Goal: Communication & Community: Connect with others

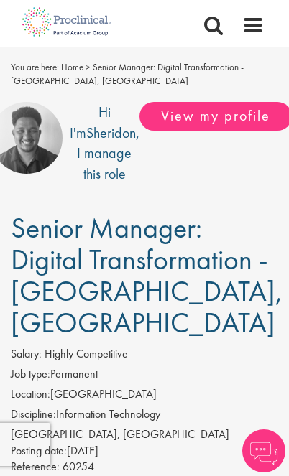
click at [210, 113] on span "View my profile" at bounding box center [215, 116] width 152 height 29
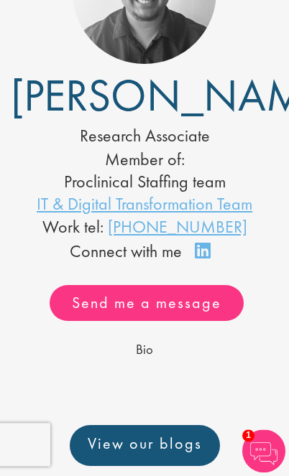
scroll to position [169, 0]
click at [176, 303] on link "Send me a message" at bounding box center [147, 303] width 194 height 36
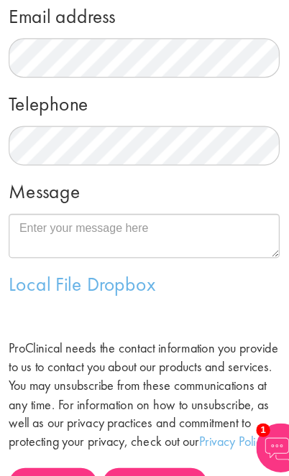
scroll to position [220, 0]
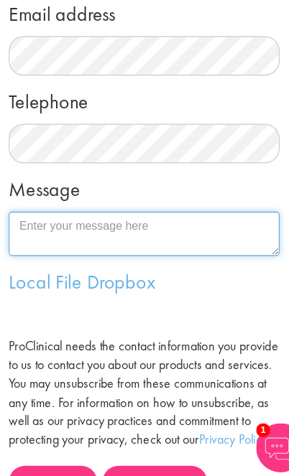
click at [34, 244] on textarea "Message" at bounding box center [144, 263] width 237 height 39
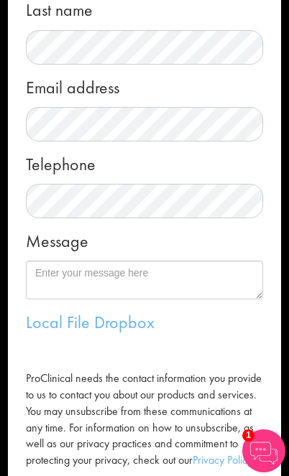
scroll to position [203, 0]
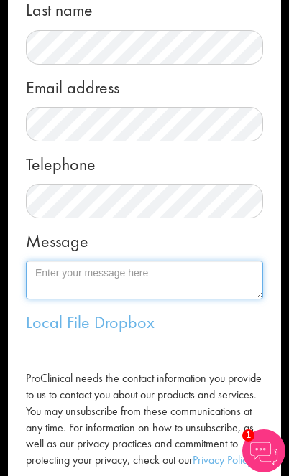
click at [57, 276] on textarea "Message" at bounding box center [144, 280] width 237 height 39
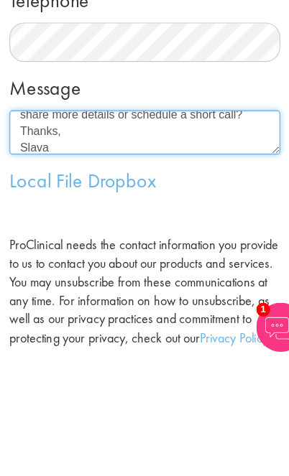
scroll to position [52, 0]
type textarea "Hi Sheridon, It is nice to emeet you. I would like to learn more about the Digi…"
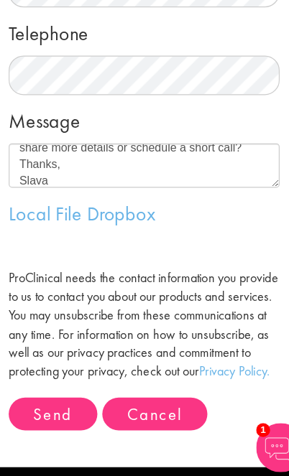
scroll to position [290, 0]
click at [39, 407] on button "Send" at bounding box center [65, 421] width 78 height 29
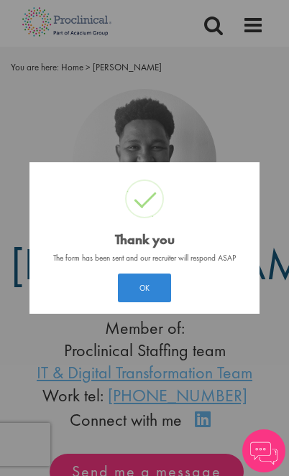
click at [148, 292] on button "OK" at bounding box center [144, 288] width 53 height 29
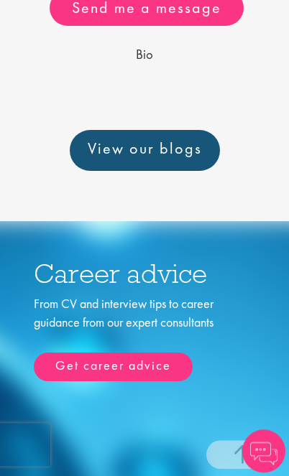
scroll to position [406, 0]
